Goal: Task Accomplishment & Management: Manage account settings

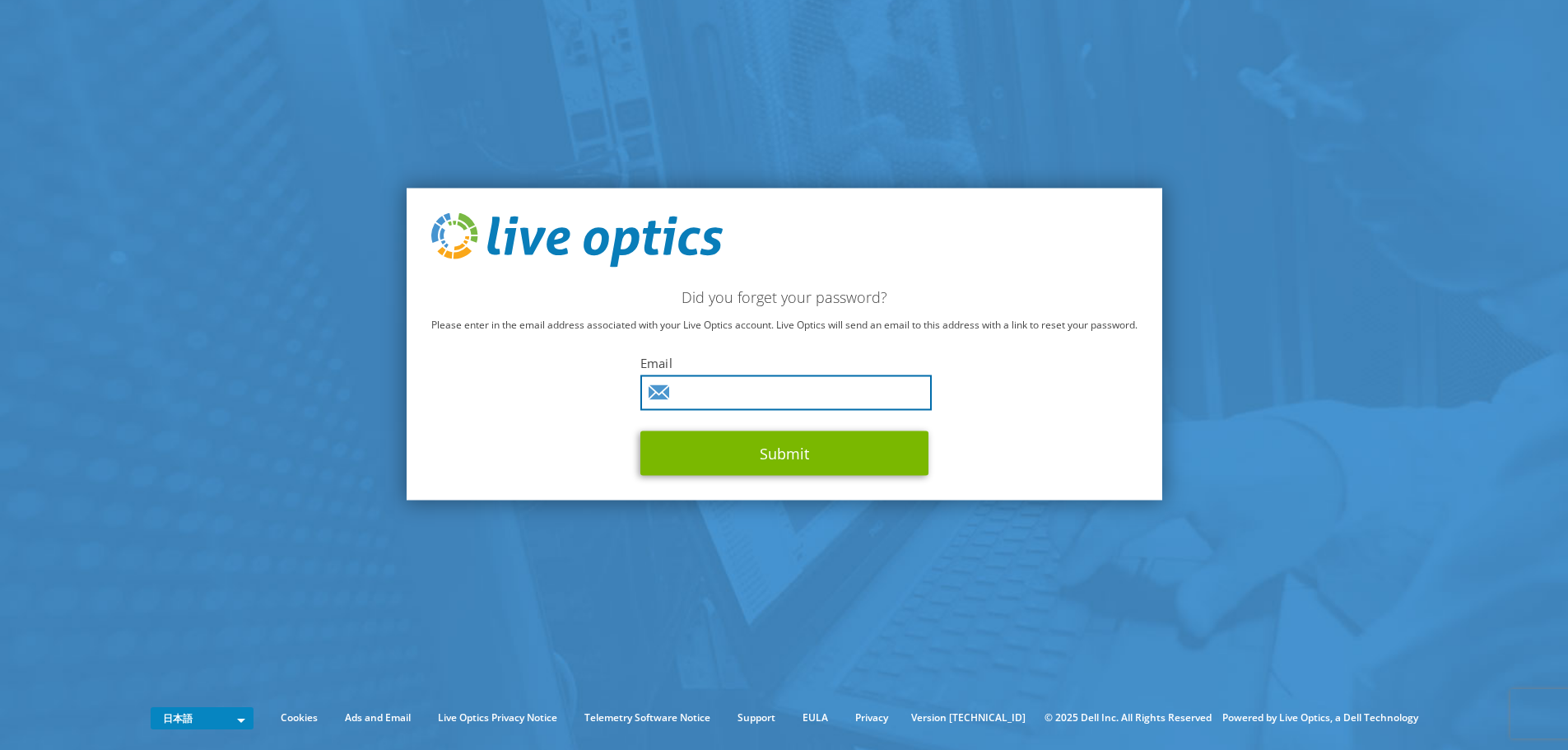
click at [763, 389] on input "text" at bounding box center [786, 393] width 292 height 35
paste input "nakazato-y@kushida.co.jp"
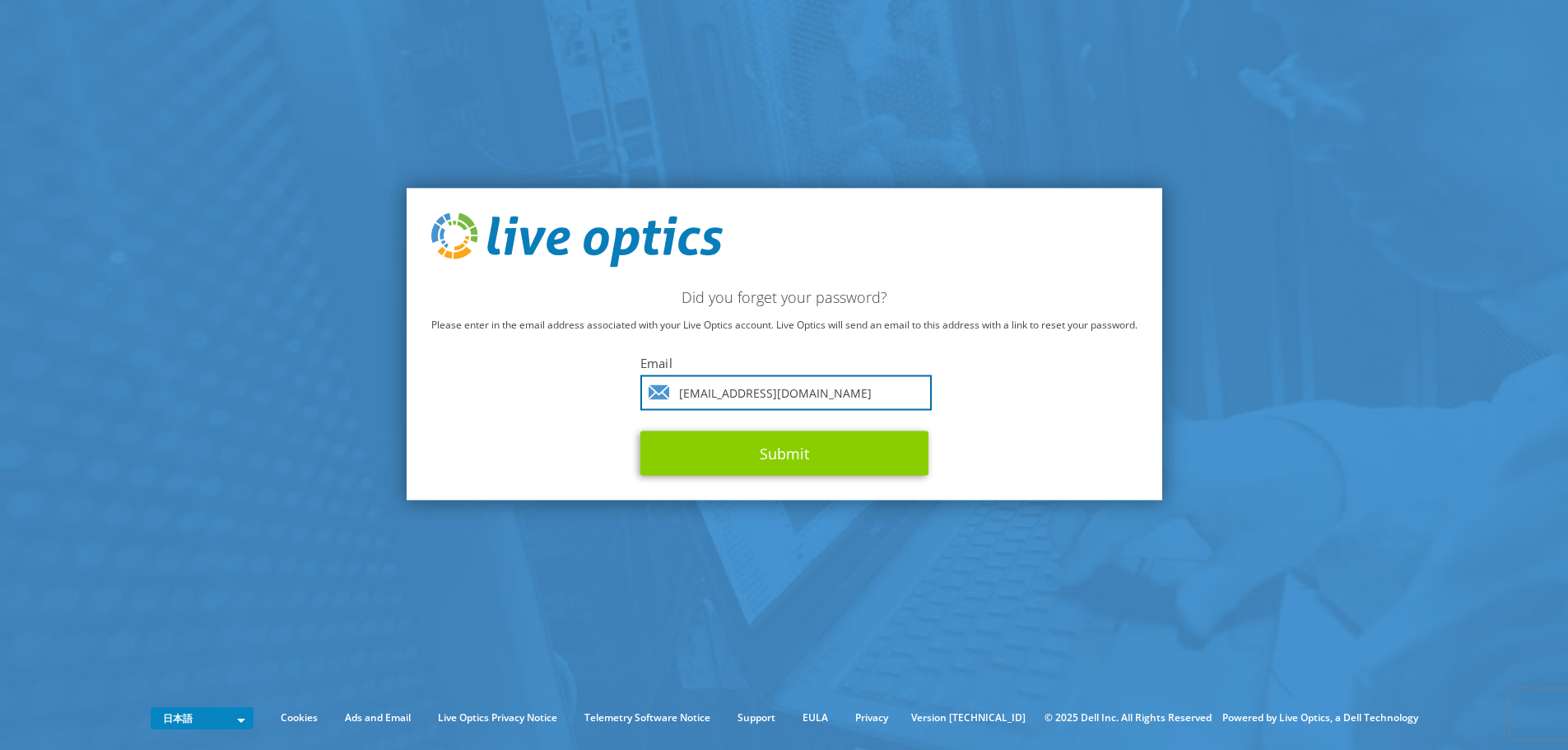
type input "nakazato-y@kushida.co.jp"
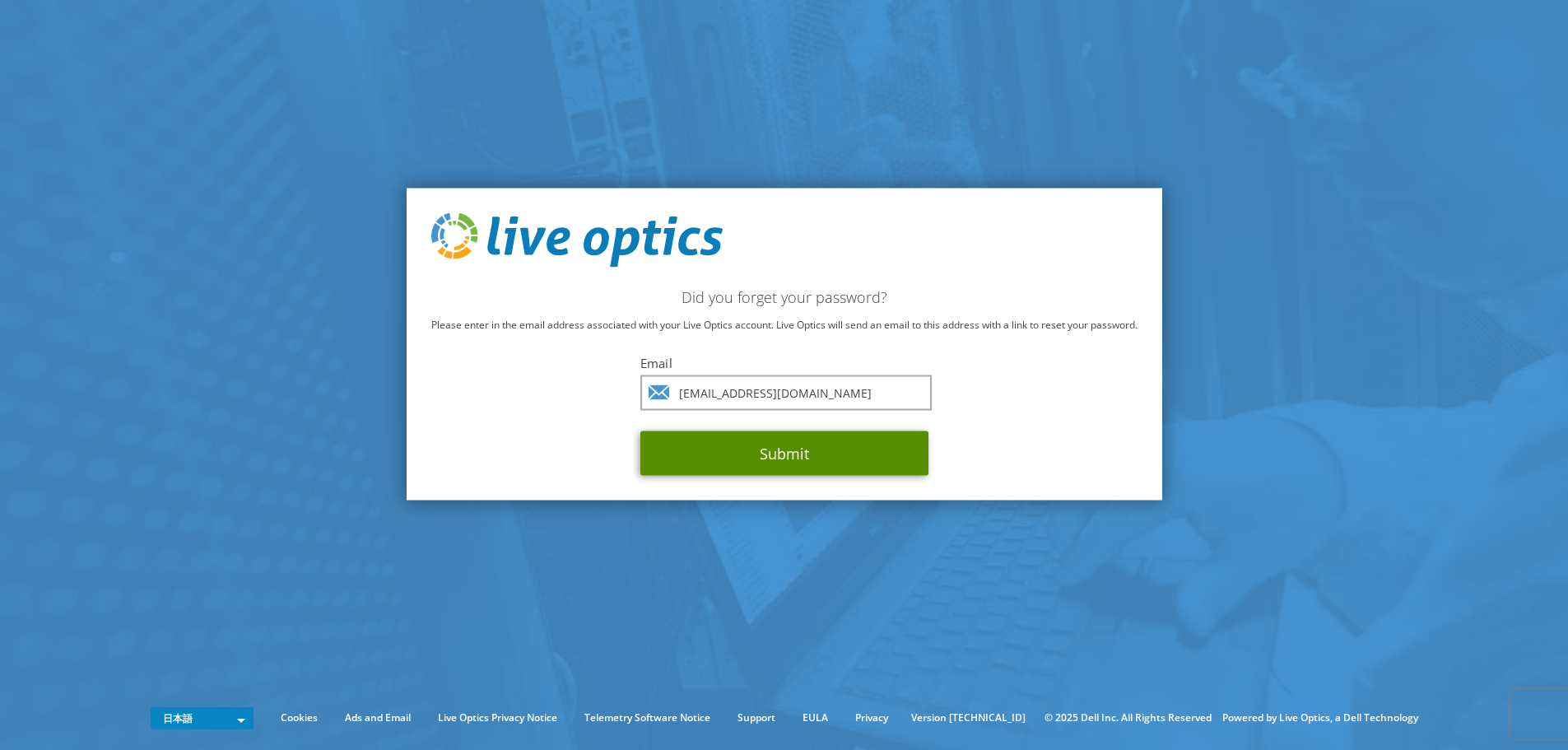
click at [782, 452] on button "Submit" at bounding box center [784, 452] width 288 height 44
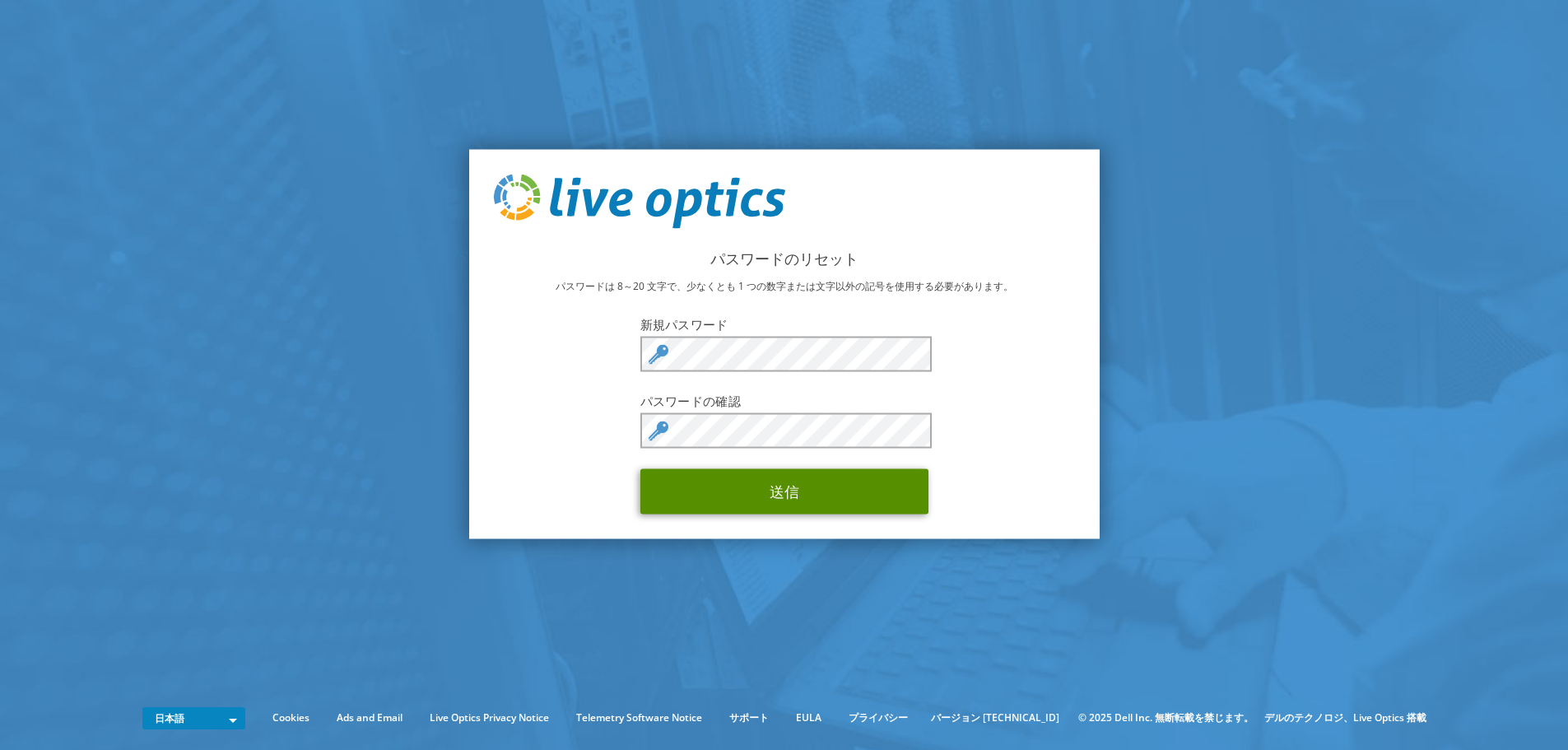
click at [764, 487] on button "送信" at bounding box center [784, 492] width 288 height 45
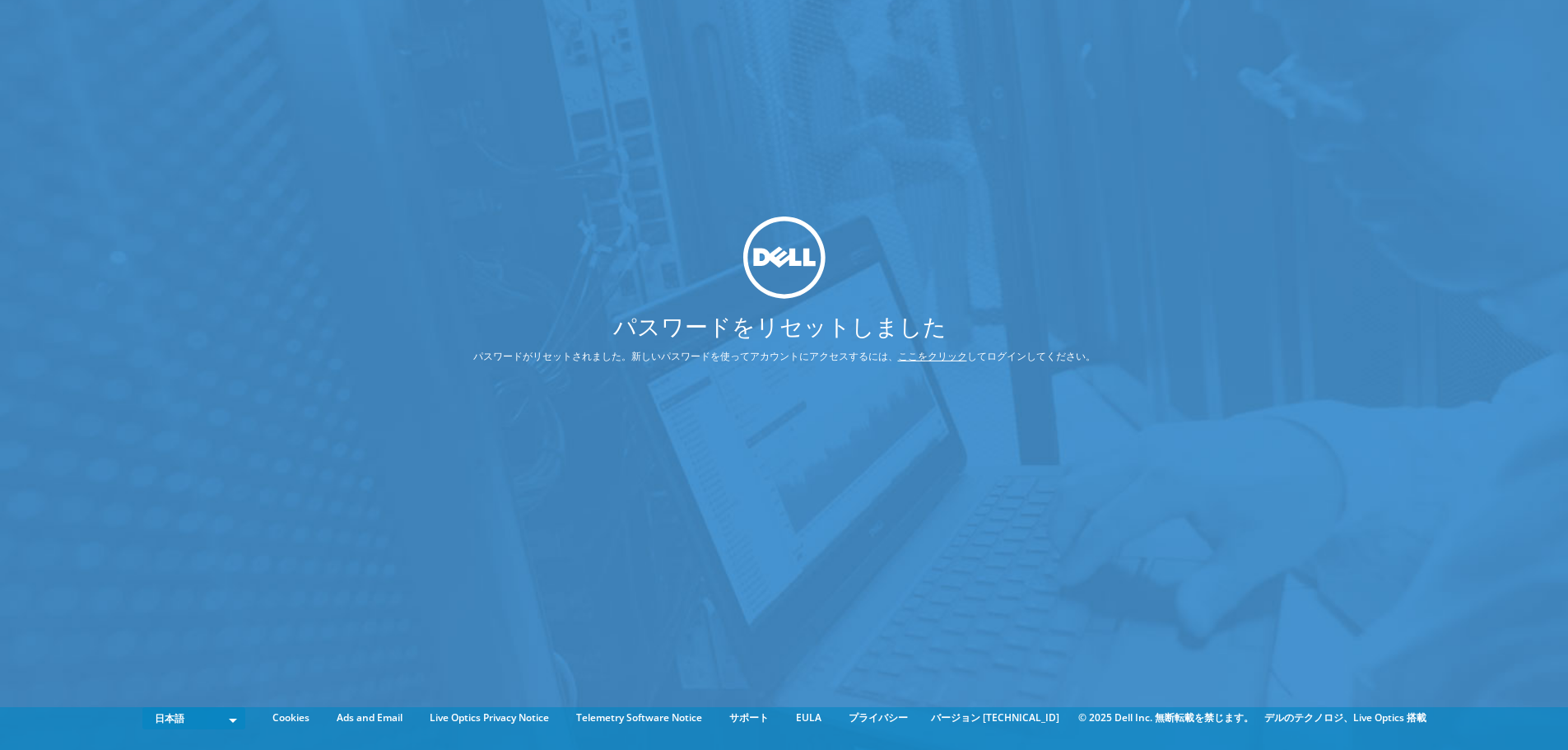
click at [934, 354] on link "ここをクリック" at bounding box center [933, 356] width 69 height 14
